Goal: Task Accomplishment & Management: Use online tool/utility

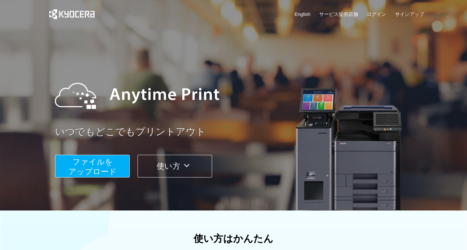
click at [111, 173] on span "ファイルを ​​アップロード" at bounding box center [92, 167] width 48 height 18
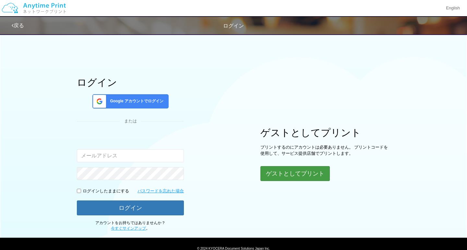
click at [283, 173] on button "ゲストとしてプリント" at bounding box center [294, 173] width 69 height 15
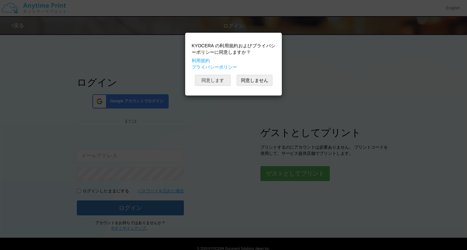
click at [211, 77] on button "同意します" at bounding box center [213, 80] width 36 height 11
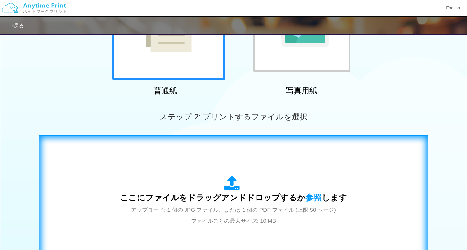
scroll to position [110, 0]
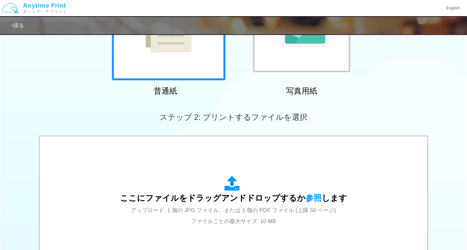
click at [181, 63] on div at bounding box center [169, 24] width 114 height 114
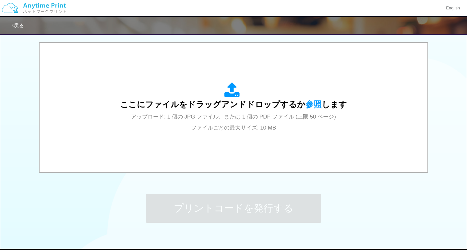
scroll to position [235, 0]
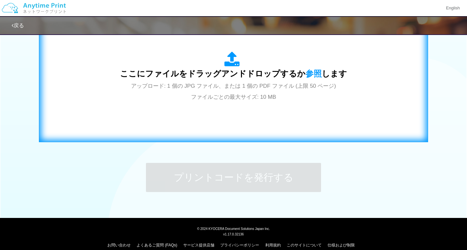
click at [201, 111] on div "ここにファイルをドラッグアンドドロップするか 参照 します アップロード: 1 個の JPG ファイル、または 1 個の PDF ファイル (上限 50 ペー…" at bounding box center [234, 76] width 376 height 117
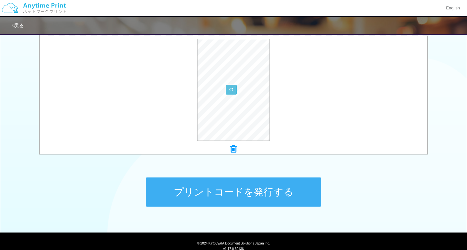
scroll to position [219, 0]
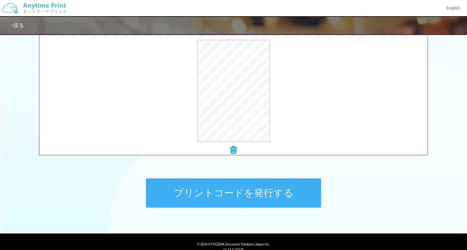
click at [281, 196] on button "プリントコードを発行する" at bounding box center [233, 193] width 175 height 29
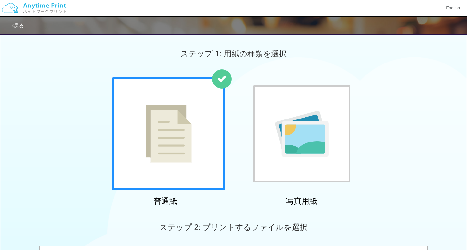
scroll to position [243, 0]
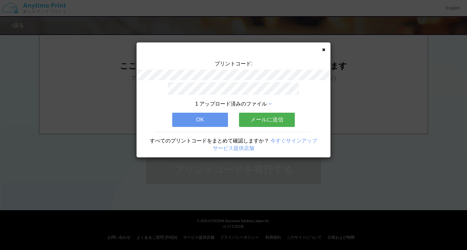
click at [207, 117] on button "OK" at bounding box center [200, 120] width 56 height 14
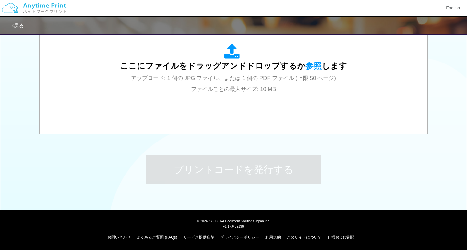
click at [207, 117] on div "ここにファイルをドラッグアンドドロップするか 参照 します アップロード: 1 個の JPG ファイル、または 1 個の PDF ファイル (上限 50 ペー…" at bounding box center [233, 69] width 375 height 117
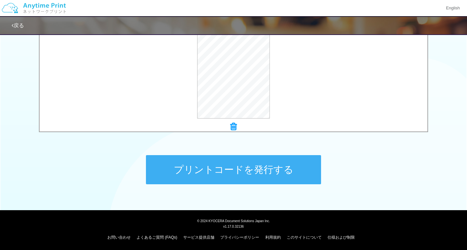
click at [222, 181] on button "プリントコードを発行する" at bounding box center [233, 169] width 175 height 29
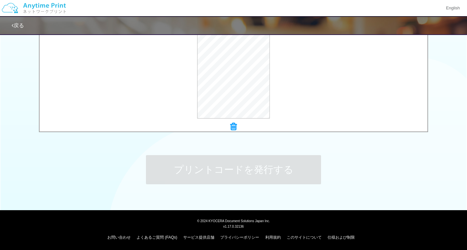
scroll to position [0, 0]
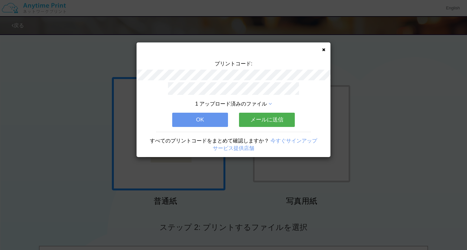
click at [214, 118] on button "OK" at bounding box center [200, 120] width 56 height 14
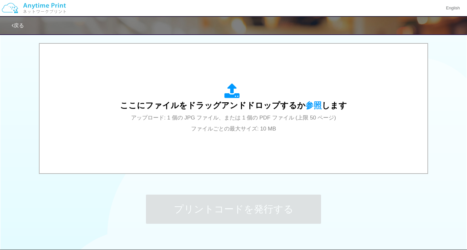
scroll to position [243, 0]
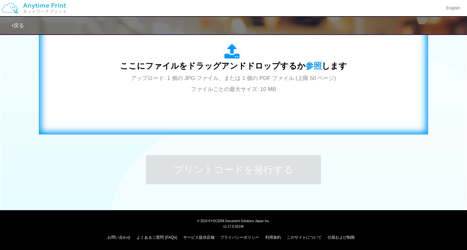
click at [226, 129] on div "ここにファイルをドラッグアンドドロップするか 参照 します アップロード: 1 個の JPG ファイル、または 1 個の PDF ファイル (上限 50 ペー…" at bounding box center [233, 69] width 389 height 131
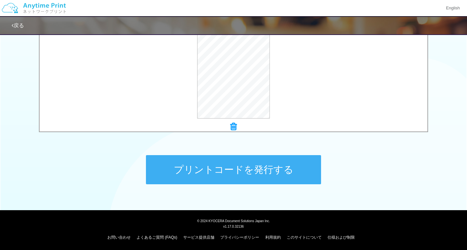
click at [257, 170] on button "プリントコードを発行する" at bounding box center [233, 169] width 175 height 29
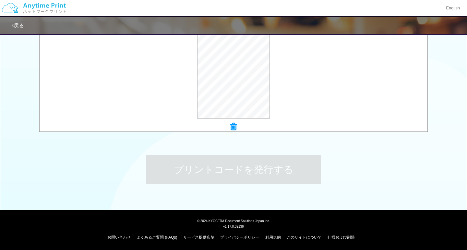
scroll to position [0, 0]
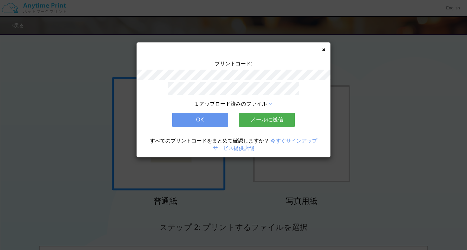
click at [207, 123] on button "OK" at bounding box center [200, 120] width 56 height 14
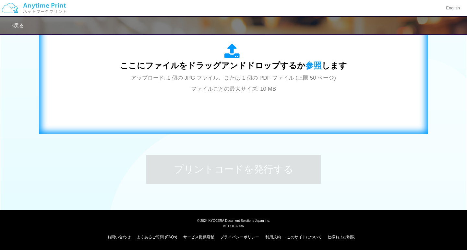
scroll to position [243, 0]
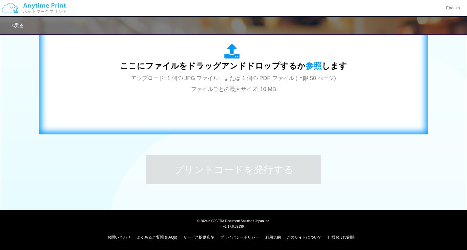
click at [245, 133] on div "ここにファイルをドラッグアンドドロップするか 参照 します アップロード: 1 個の JPG ファイル、または 1 個の PDF ファイル (上限 50 ペー…" at bounding box center [233, 69] width 389 height 131
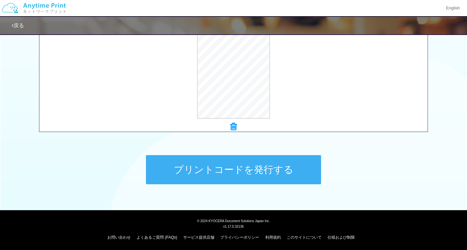
click at [264, 169] on button "プリントコードを発行する" at bounding box center [233, 169] width 175 height 29
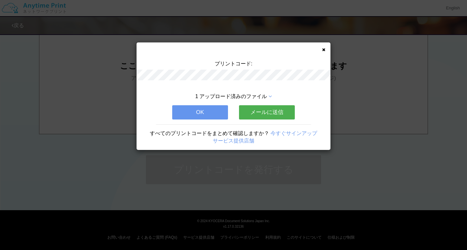
scroll to position [0, 0]
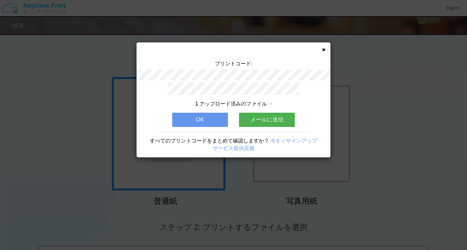
click at [323, 49] on icon at bounding box center [323, 50] width 3 height 4
